Goal: Check status: Check status

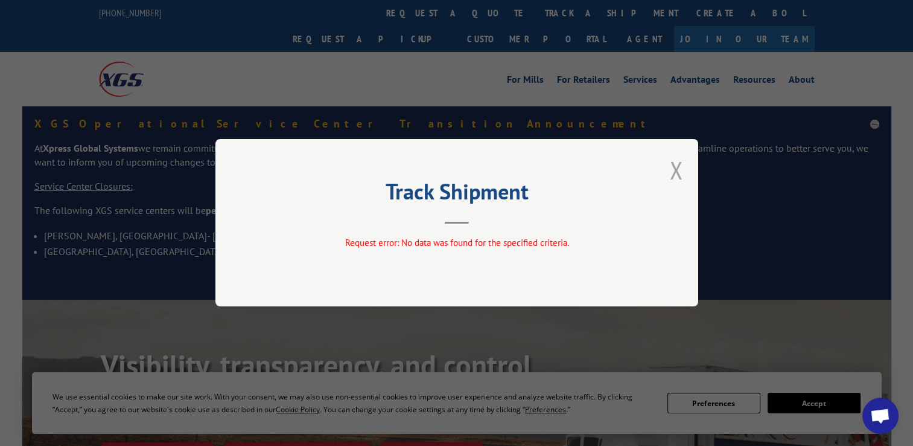
click at [682, 164] on button "Close modal" at bounding box center [676, 170] width 13 height 32
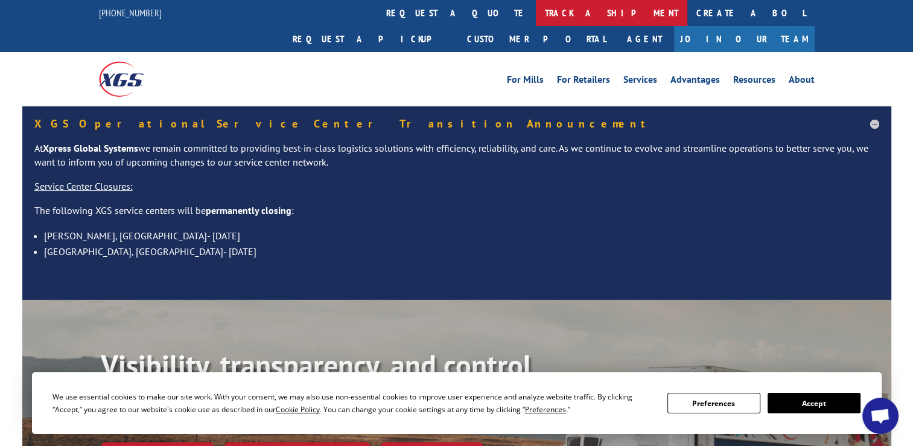
click at [536, 12] on link "track a shipment" at bounding box center [612, 13] width 152 height 26
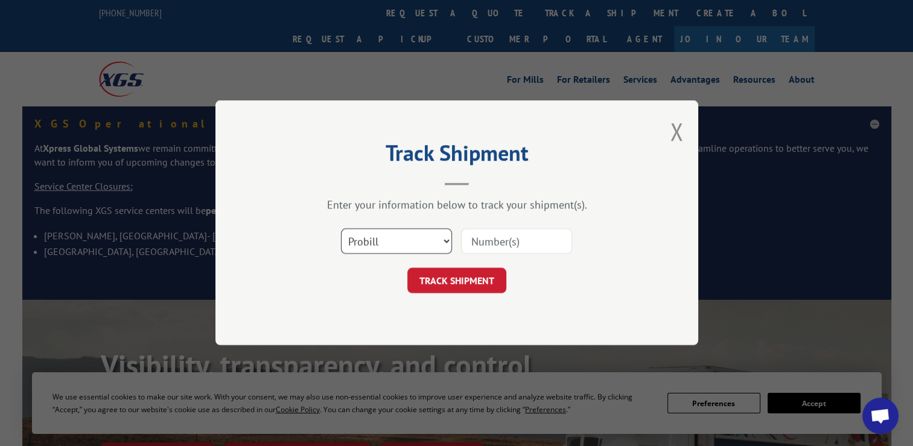
click at [388, 241] on select "Select category... Probill BOL PO" at bounding box center [396, 241] width 111 height 25
select select "po"
click at [341, 229] on select "Select category... Probill BOL PO" at bounding box center [396, 241] width 111 height 25
click at [516, 243] on input at bounding box center [516, 241] width 111 height 25
paste input "295116408"
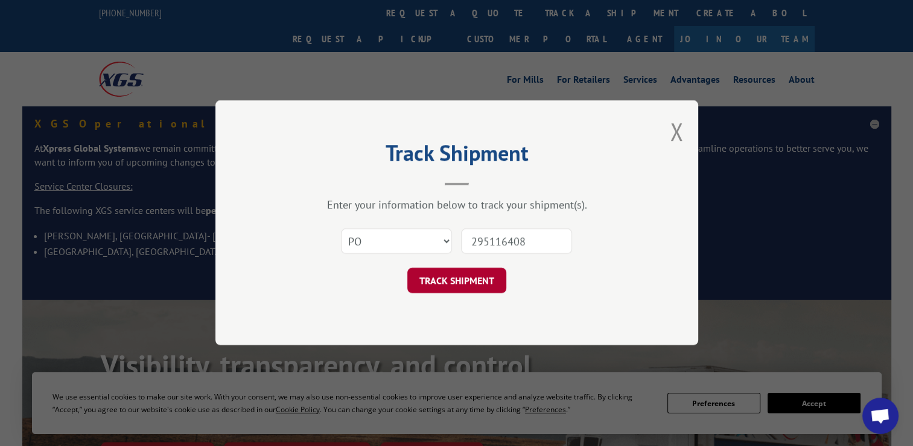
type input "295116408"
click at [437, 277] on button "TRACK SHIPMENT" at bounding box center [456, 280] width 99 height 25
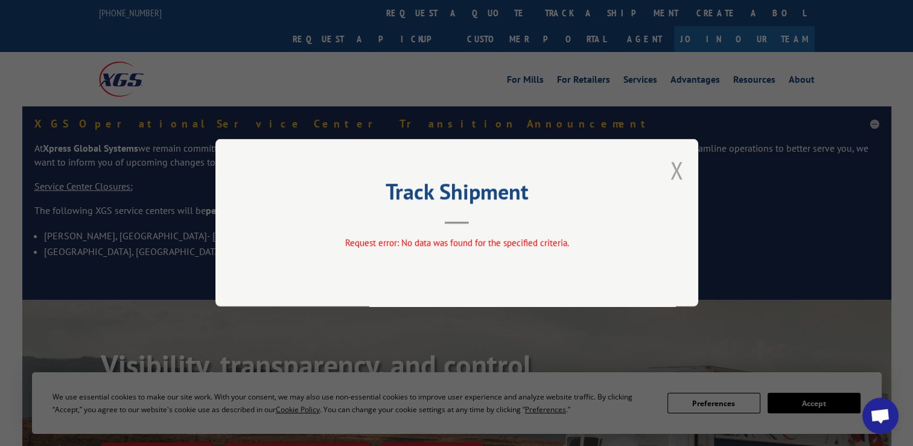
click at [678, 175] on button "Close modal" at bounding box center [676, 170] width 13 height 32
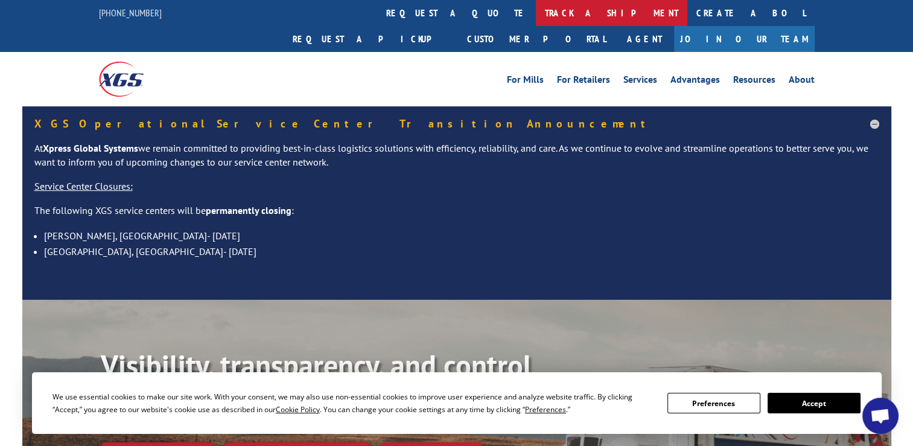
drag, startPoint x: 409, startPoint y: 15, endPoint x: 413, endPoint y: 39, distance: 23.9
click at [536, 15] on link "track a shipment" at bounding box center [612, 13] width 152 height 26
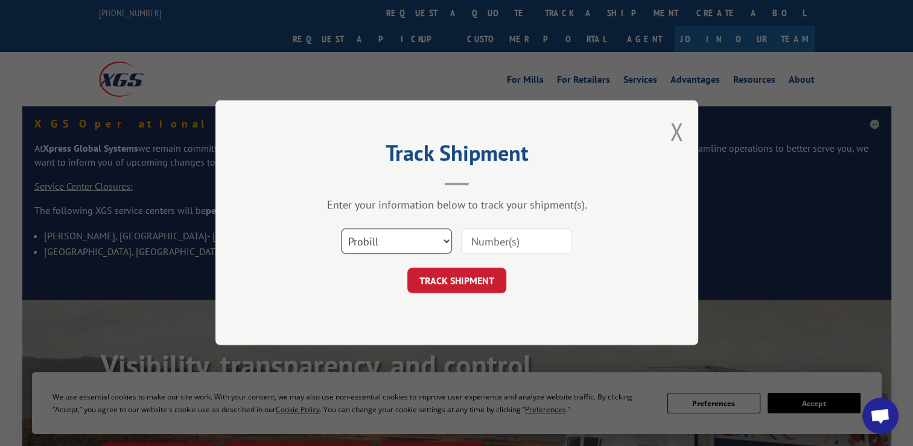
click at [421, 237] on select "Select category... Probill BOL PO" at bounding box center [396, 241] width 111 height 25
select select "po"
click at [341, 229] on select "Select category... Probill BOL PO" at bounding box center [396, 241] width 111 height 25
click at [513, 246] on input at bounding box center [516, 241] width 111 height 25
paste input "295111960"
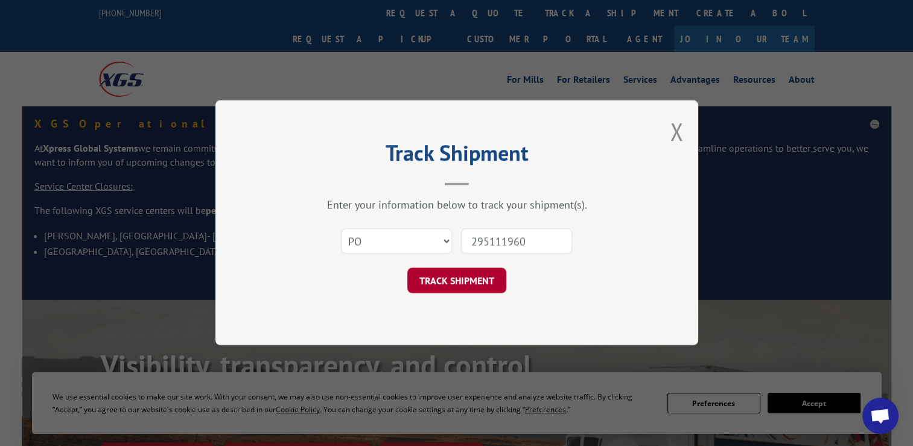
type input "295111960"
click at [452, 291] on button "TRACK SHIPMENT" at bounding box center [456, 280] width 99 height 25
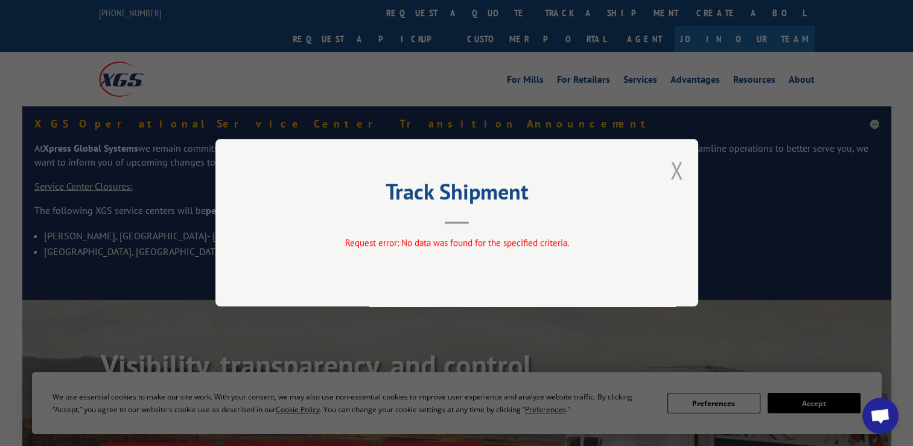
click at [681, 182] on button "Close modal" at bounding box center [676, 170] width 13 height 32
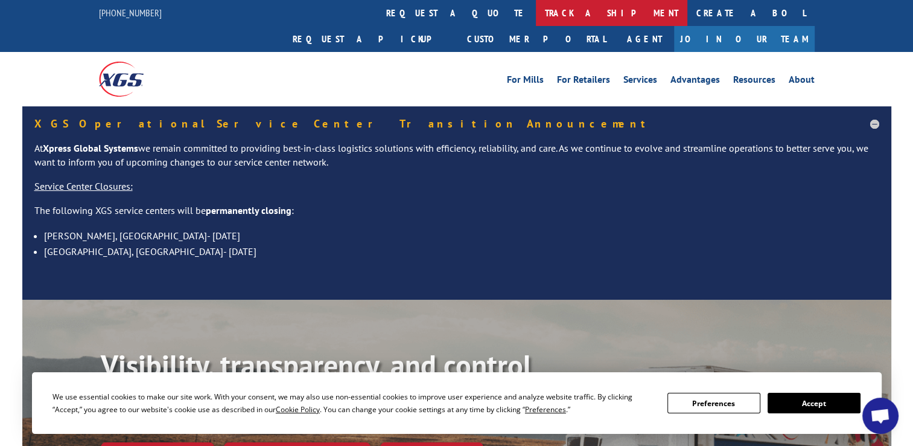
click at [536, 16] on link "track a shipment" at bounding box center [612, 13] width 152 height 26
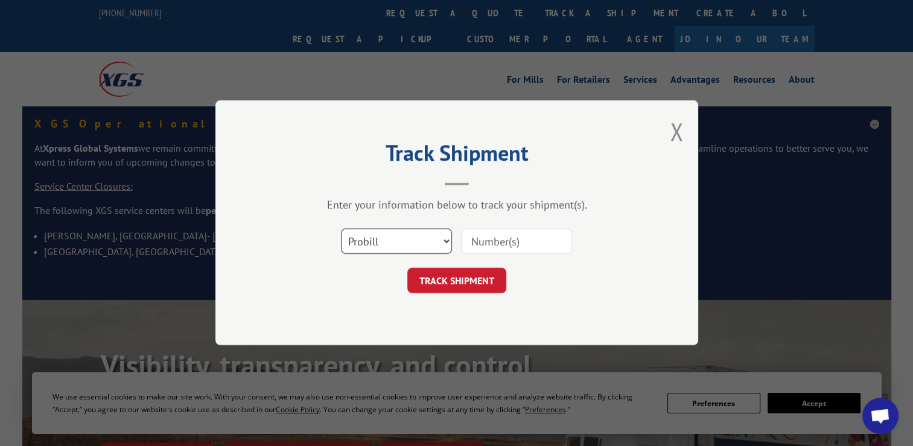
click at [401, 238] on select "Select category... Probill BOL PO" at bounding box center [396, 241] width 111 height 25
select select "po"
click at [341, 229] on select "Select category... Probill BOL PO" at bounding box center [396, 241] width 111 height 25
click at [531, 239] on input at bounding box center [516, 241] width 111 height 25
paste input "295091402"
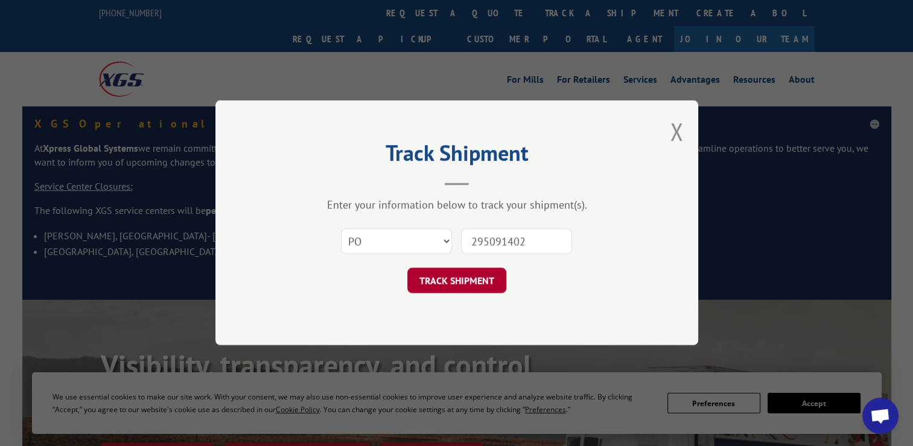
type input "295091402"
click at [438, 276] on button "TRACK SHIPMENT" at bounding box center [456, 280] width 99 height 25
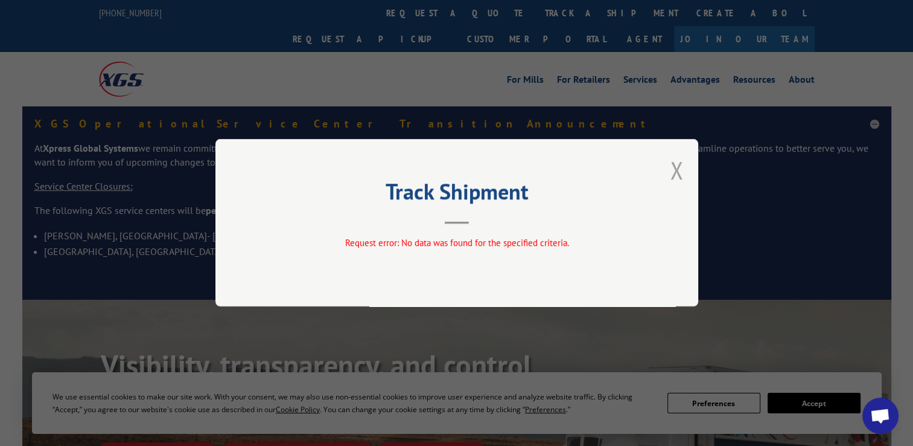
click at [666, 173] on div "Track Shipment Request error: No data was found for the specified criteria." at bounding box center [457, 222] width 483 height 167
click at [676, 173] on button "Close modal" at bounding box center [676, 170] width 13 height 32
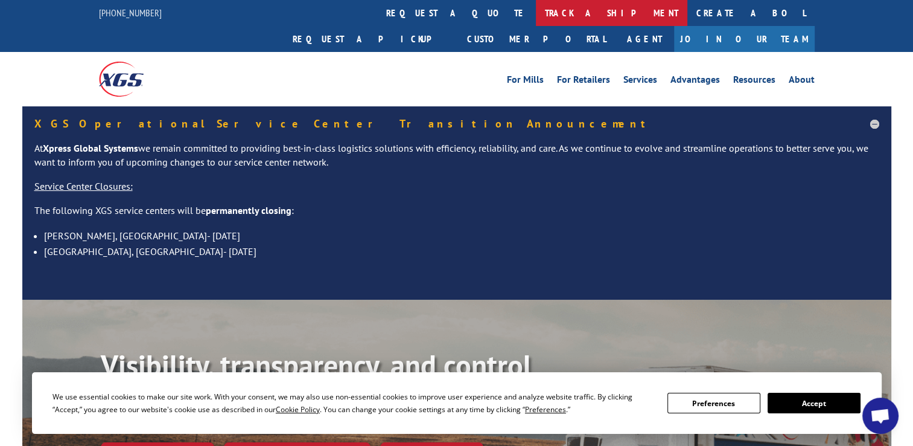
click at [536, 14] on link "track a shipment" at bounding box center [612, 13] width 152 height 26
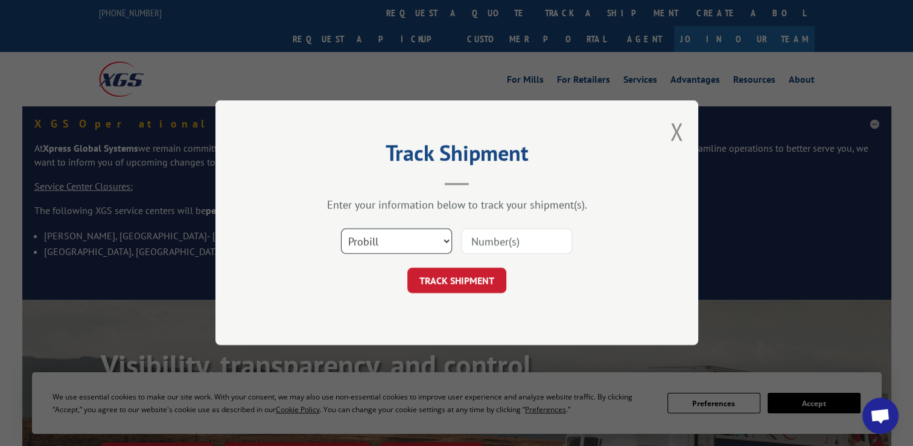
click at [406, 248] on select "Select category... Probill BOL PO" at bounding box center [396, 241] width 111 height 25
select select "po"
click at [341, 229] on select "Select category... Probill BOL PO" at bounding box center [396, 241] width 111 height 25
click at [514, 243] on input at bounding box center [516, 241] width 111 height 25
paste input "295286090"
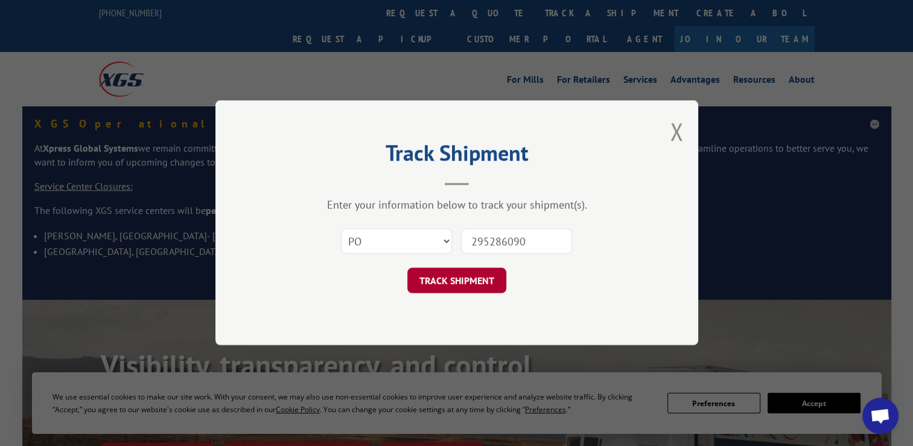
type input "295286090"
click at [456, 284] on button "TRACK SHIPMENT" at bounding box center [456, 280] width 99 height 25
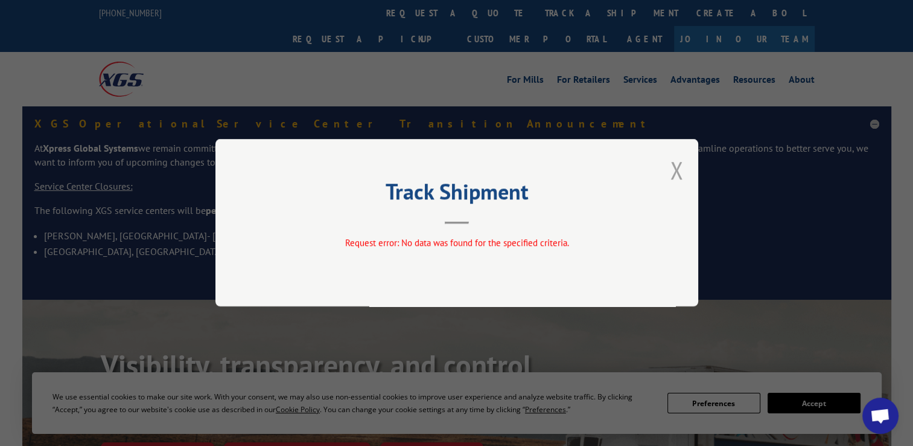
click at [676, 174] on button "Close modal" at bounding box center [676, 170] width 13 height 32
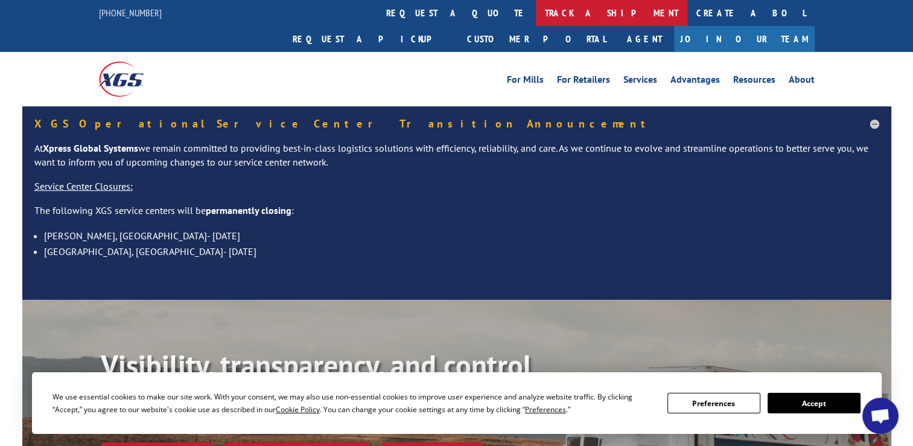
click at [536, 16] on link "track a shipment" at bounding box center [612, 13] width 152 height 26
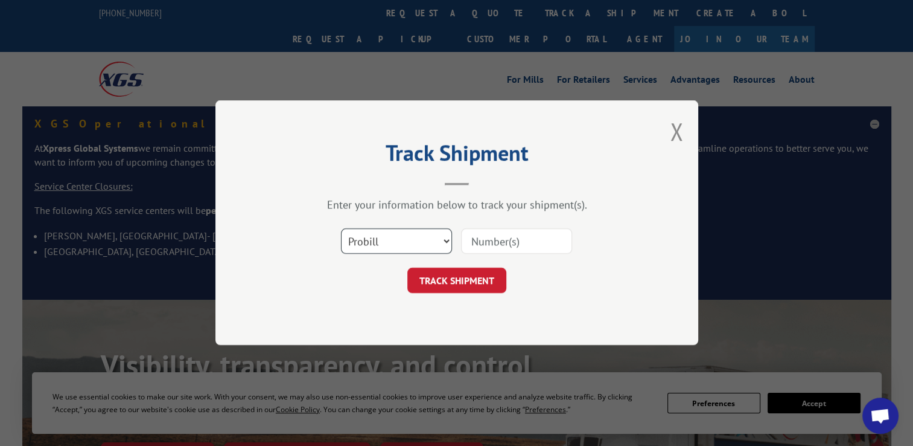
click at [412, 241] on select "Select category... Probill BOL PO" at bounding box center [396, 241] width 111 height 25
select select "po"
click at [341, 229] on select "Select category... Probill BOL PO" at bounding box center [396, 241] width 111 height 25
click at [494, 241] on input at bounding box center [516, 241] width 111 height 25
paste input "295299701"
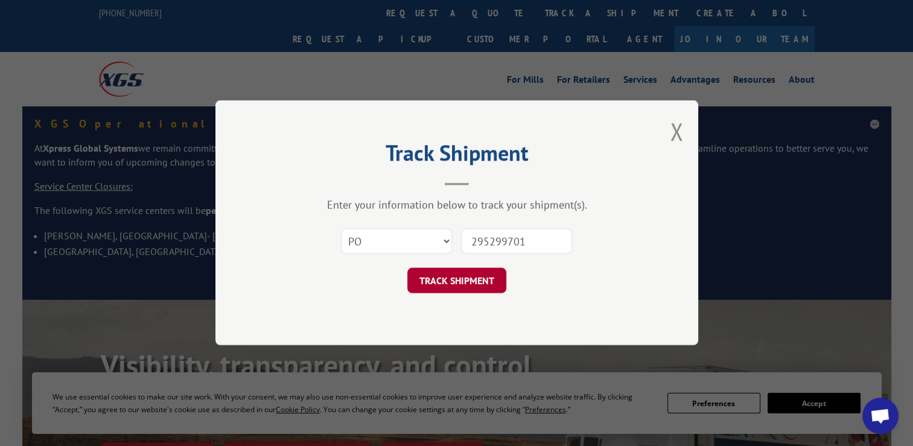
type input "295299701"
click at [454, 289] on button "TRACK SHIPMENT" at bounding box center [456, 280] width 99 height 25
